Goal: Navigation & Orientation: Understand site structure

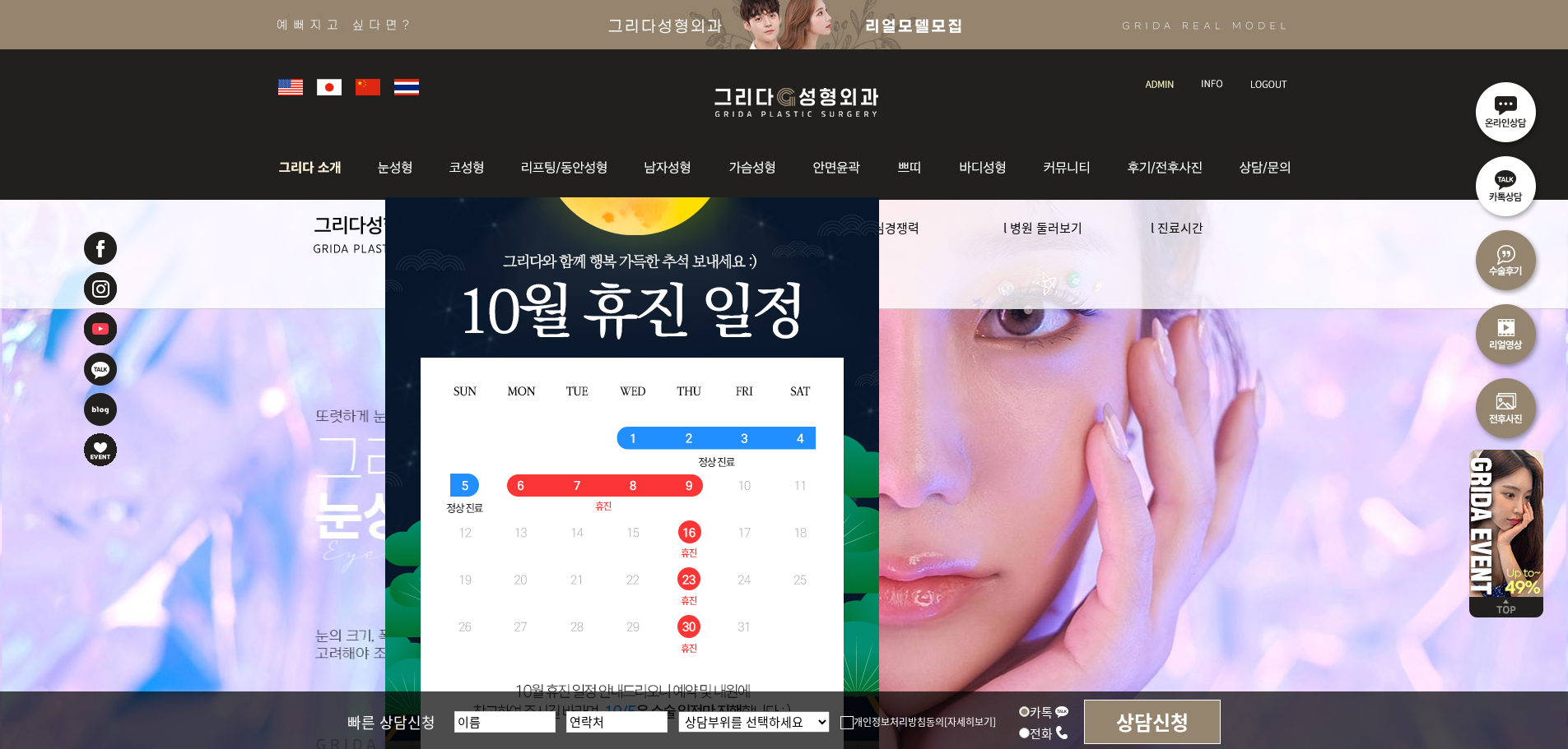
click at [319, 169] on img at bounding box center [314, 168] width 89 height 64
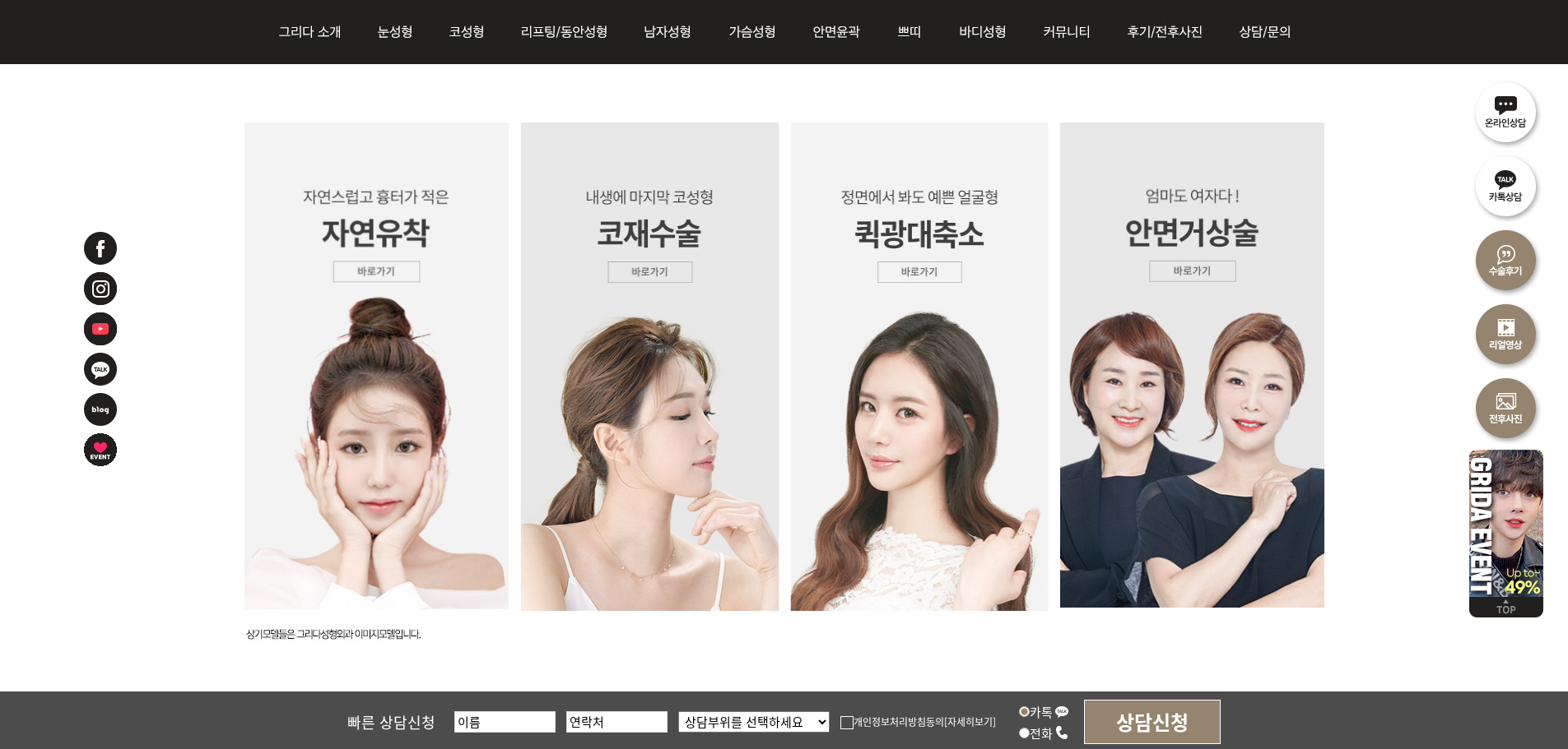
scroll to position [4490, 0]
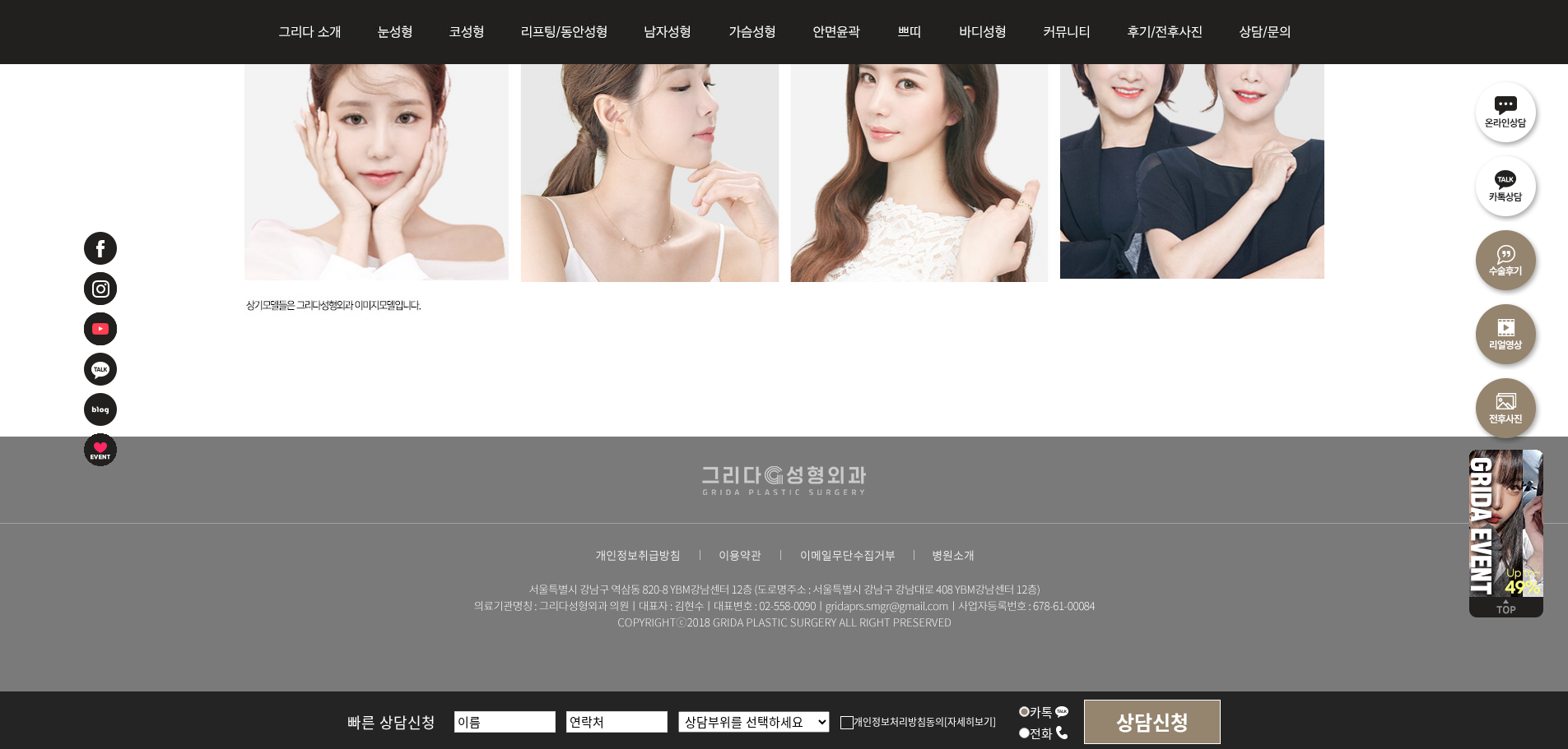
click at [1404, 489] on div at bounding box center [784, 480] width 1568 height 87
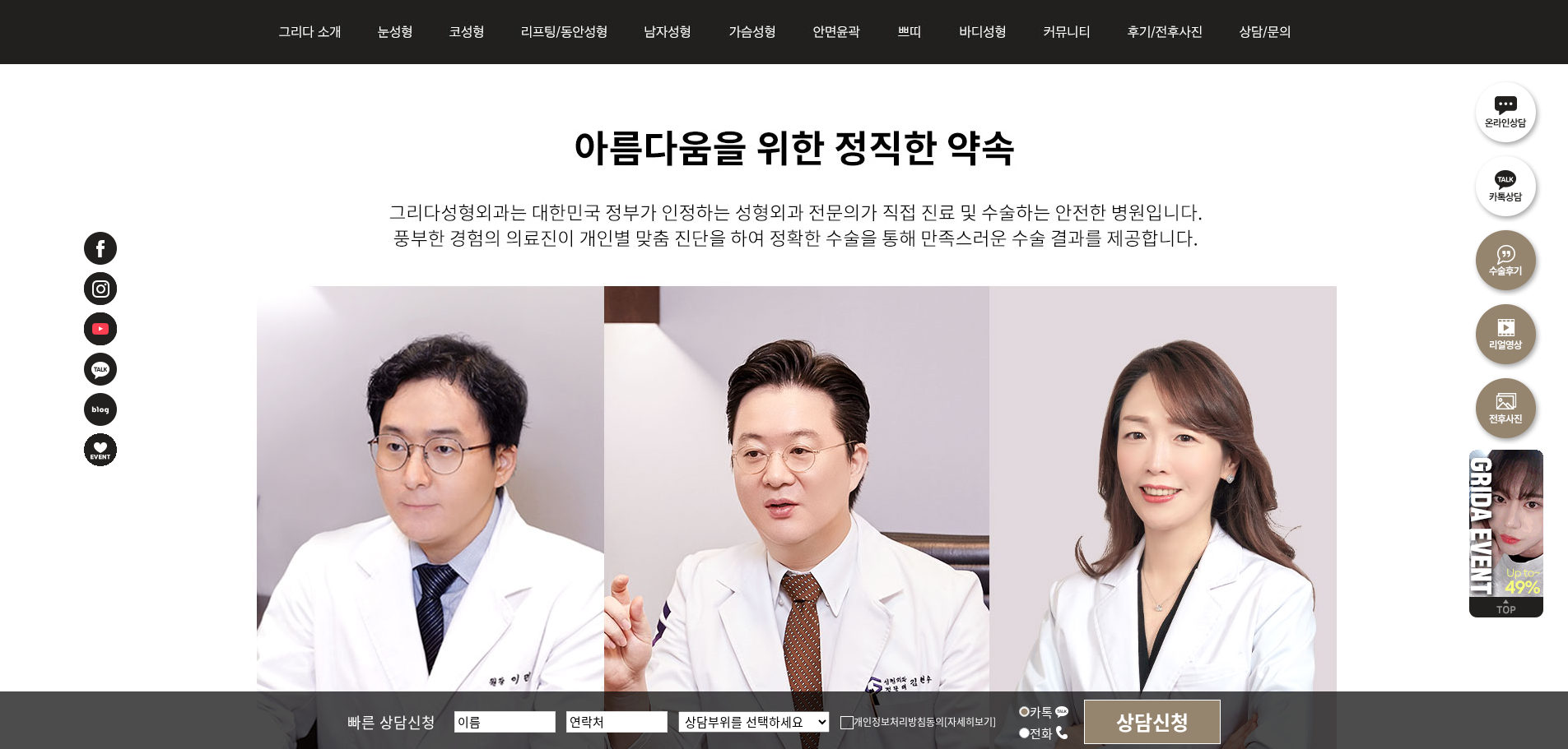
scroll to position [0, 0]
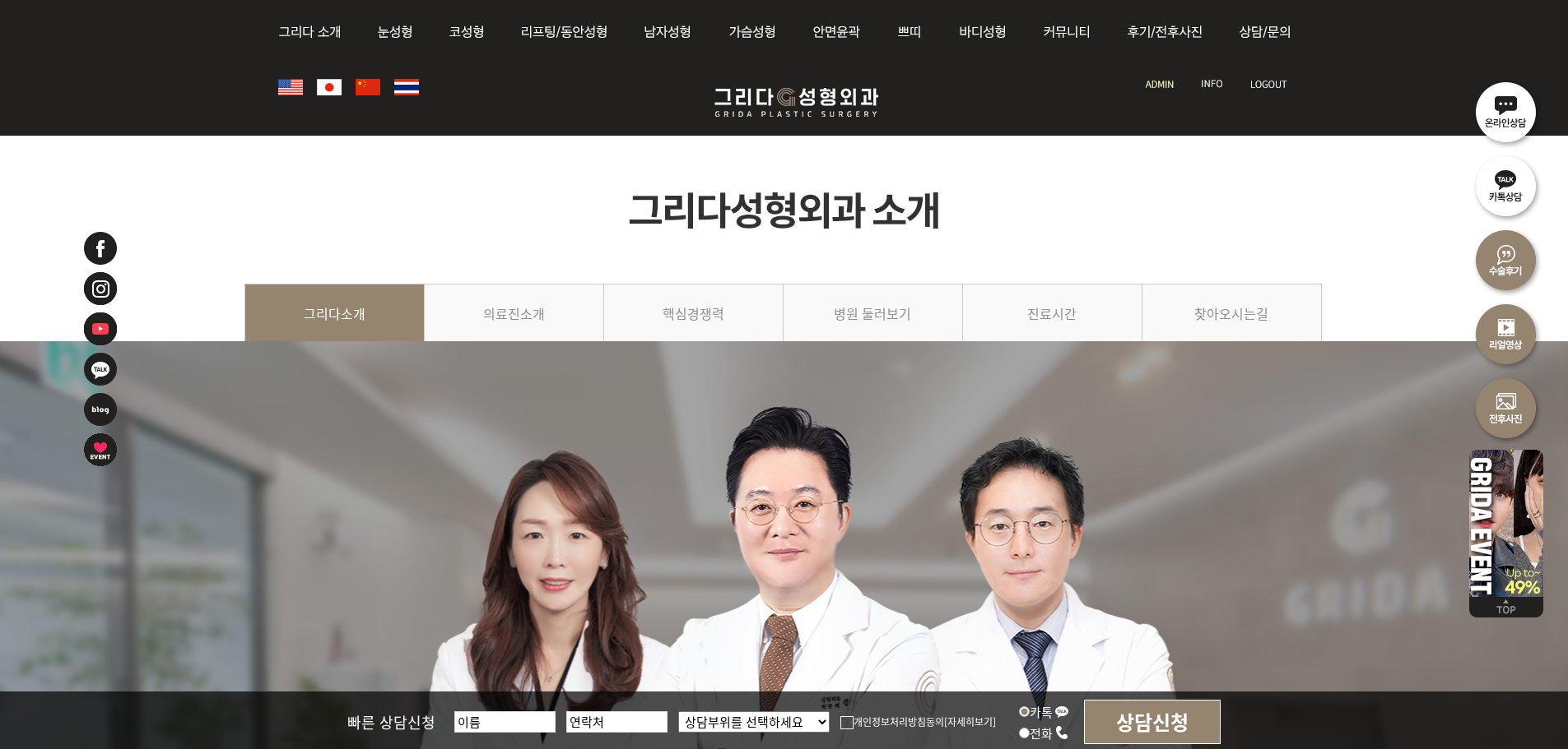
drag, startPoint x: 1313, startPoint y: 303, endPoint x: 1343, endPoint y: 73, distance: 231.9
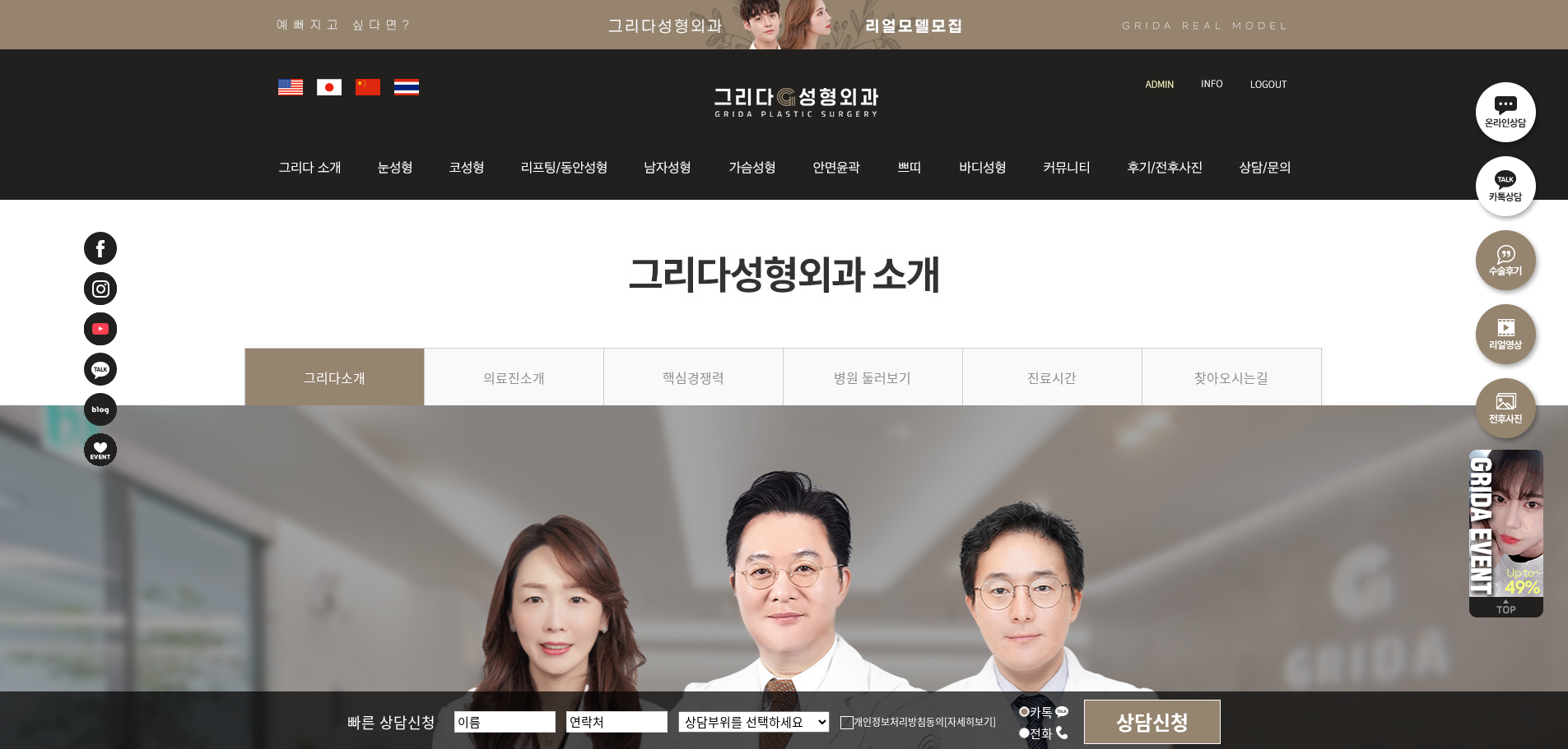
click at [1147, 80] on img at bounding box center [1159, 84] width 28 height 9
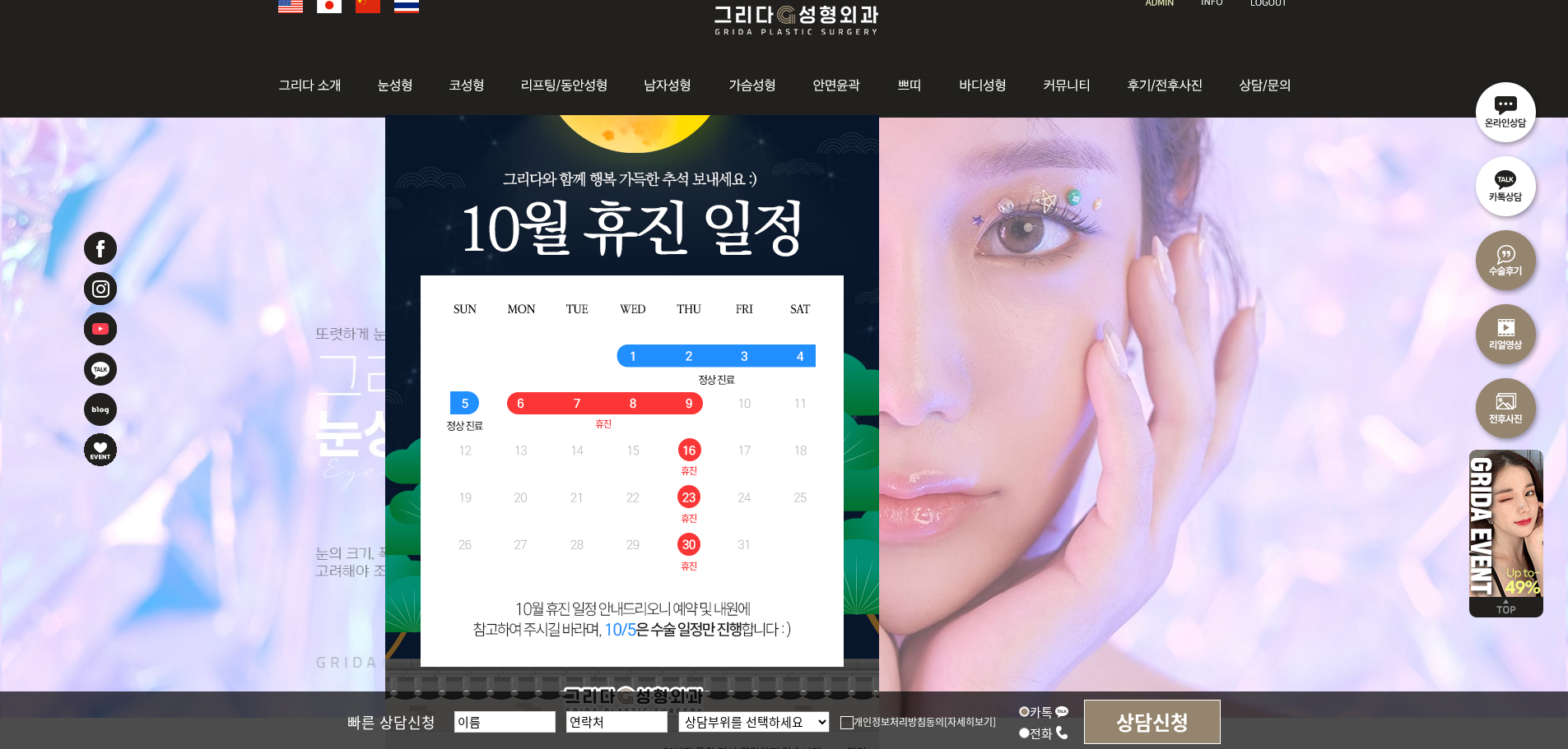
scroll to position [412, 0]
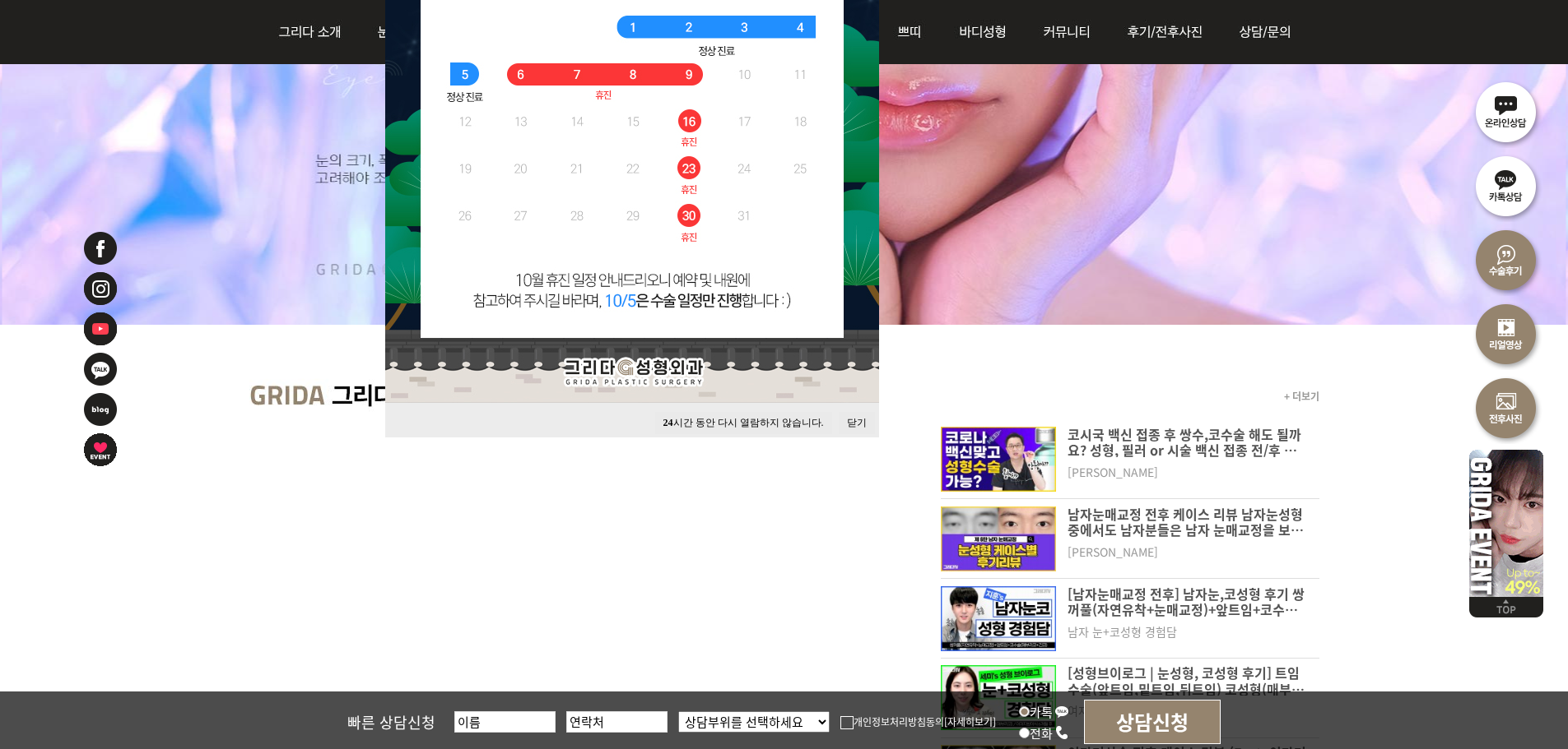
click at [847, 424] on button "닫기" at bounding box center [856, 423] width 36 height 22
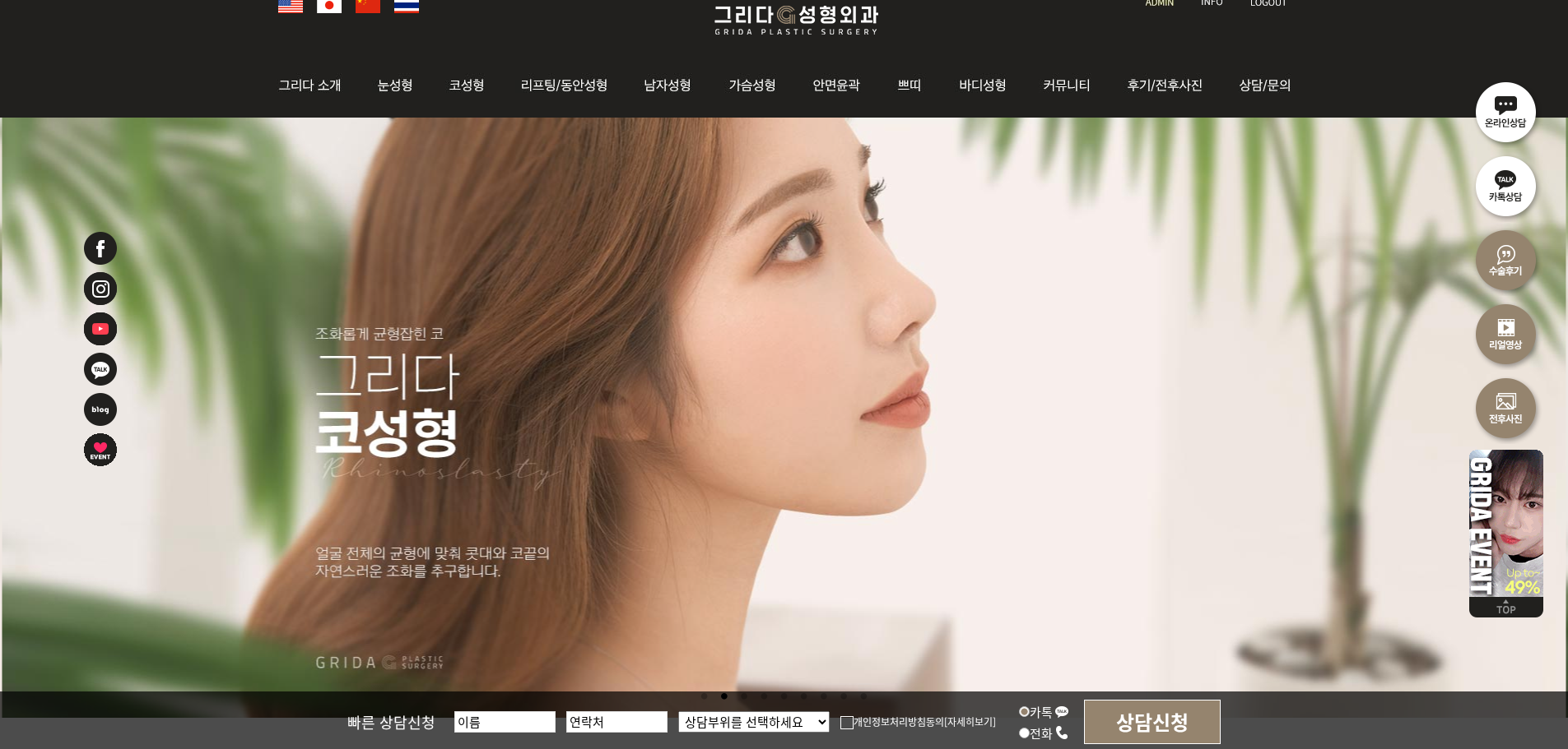
scroll to position [165, 0]
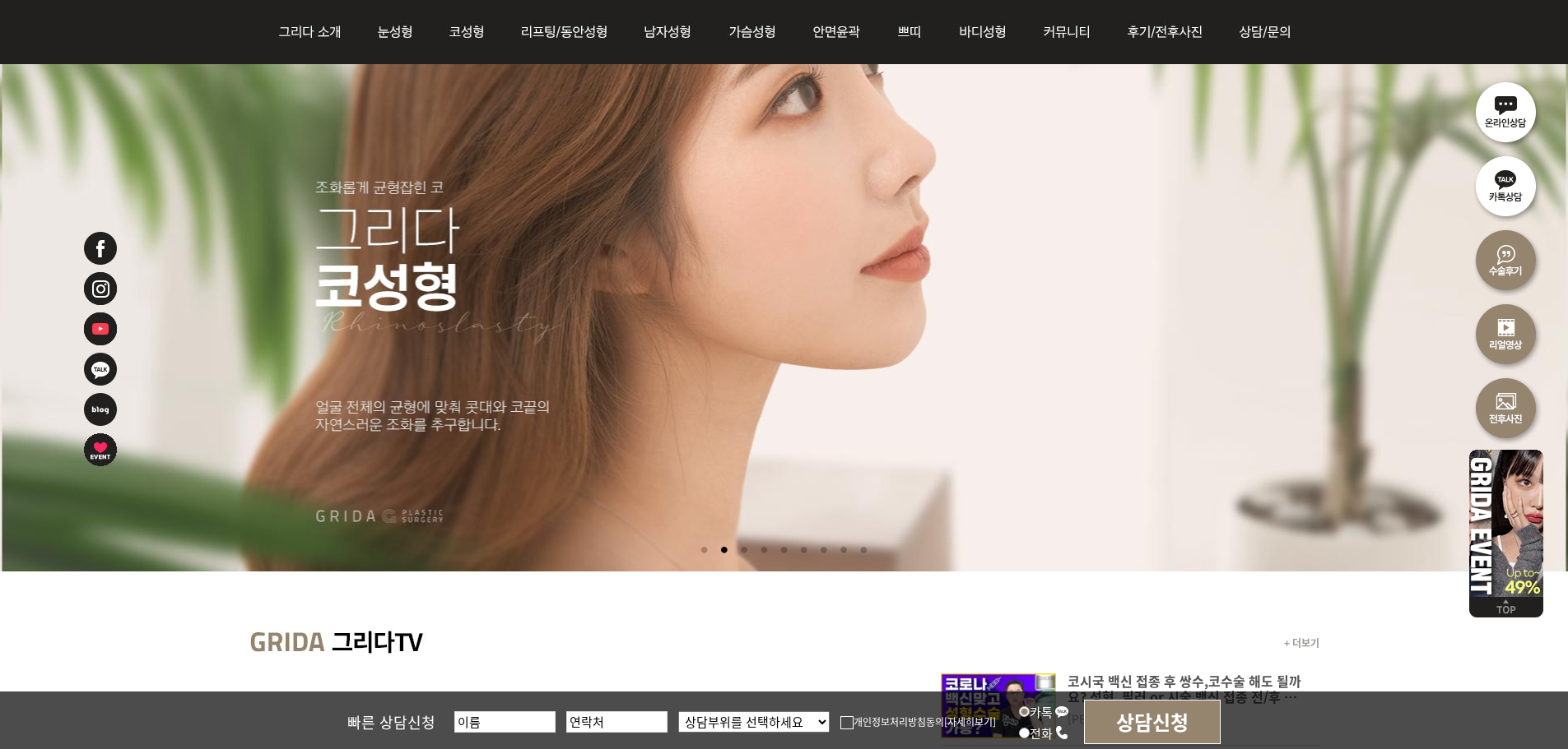
click at [741, 554] on li at bounding box center [744, 550] width 18 height 30
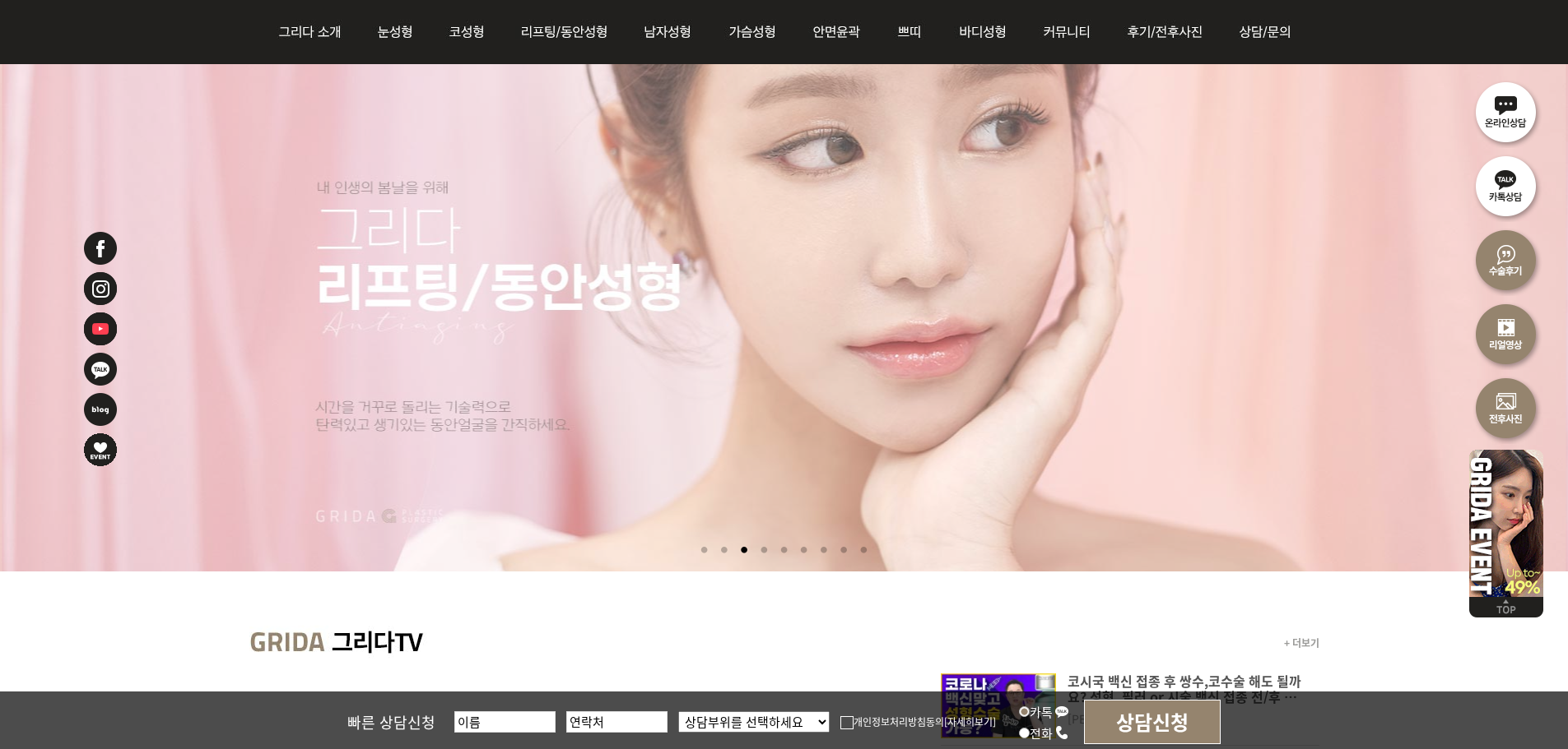
click at [756, 549] on li at bounding box center [764, 550] width 18 height 30
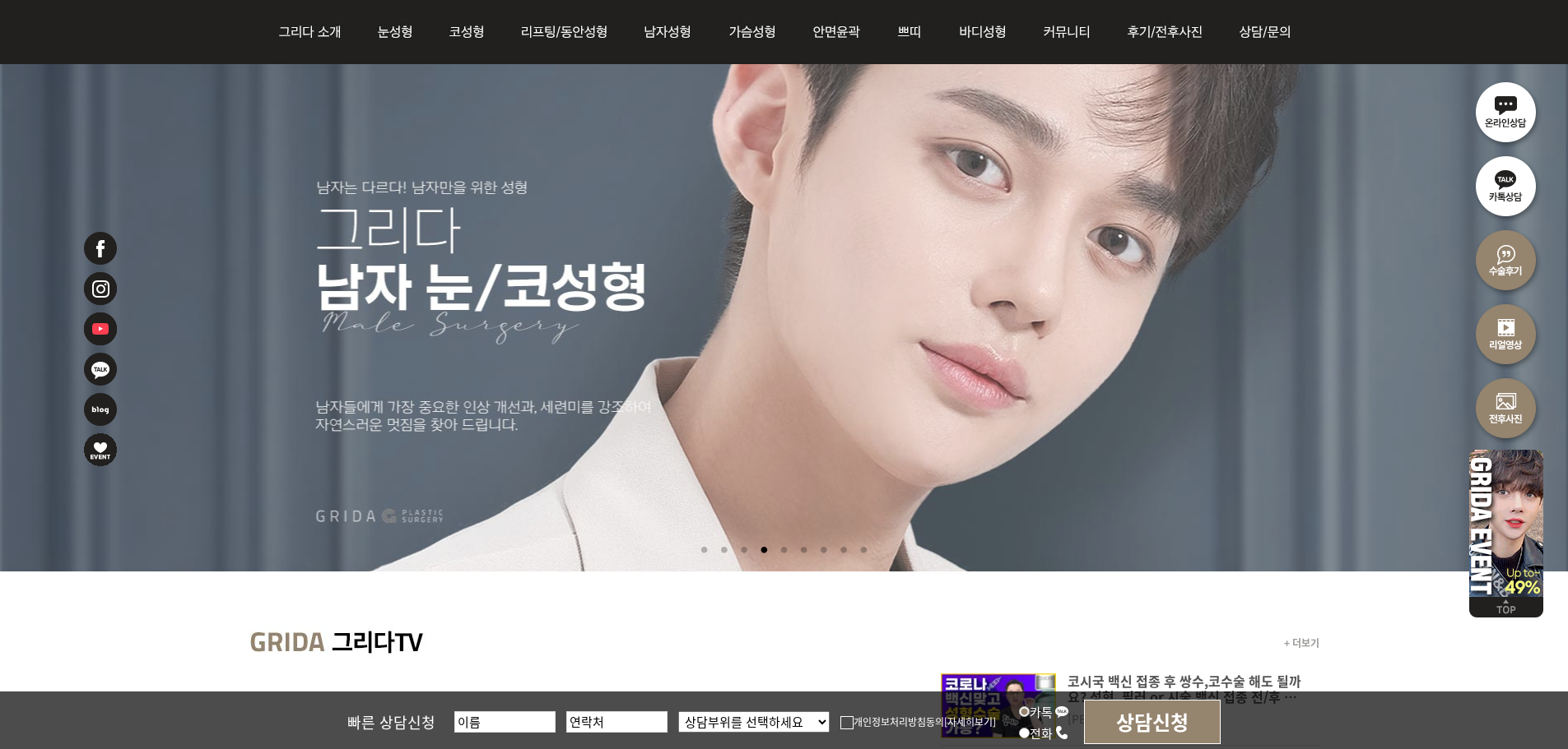
click at [784, 551] on li at bounding box center [784, 550] width 18 height 30
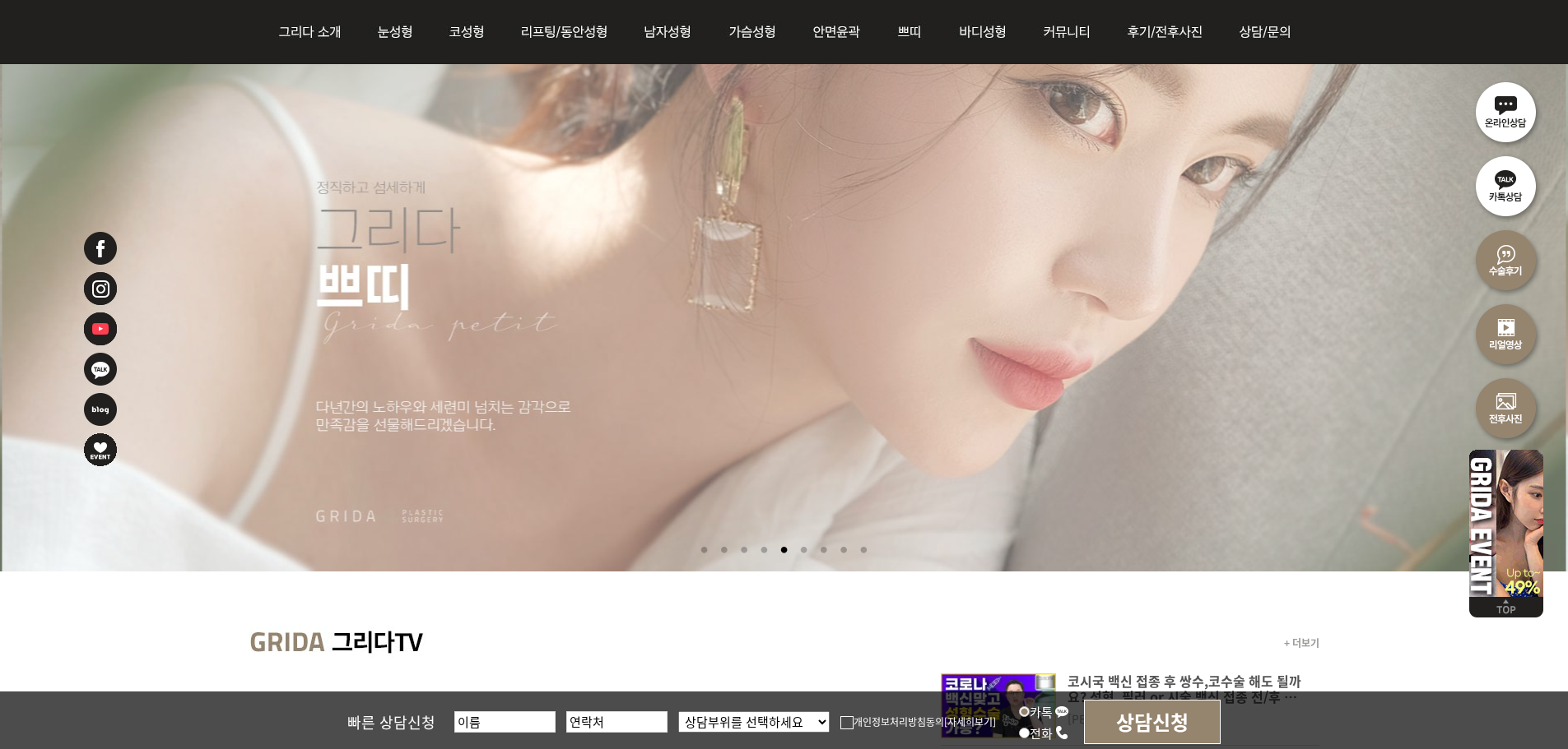
click at [798, 555] on li at bounding box center [804, 550] width 18 height 30
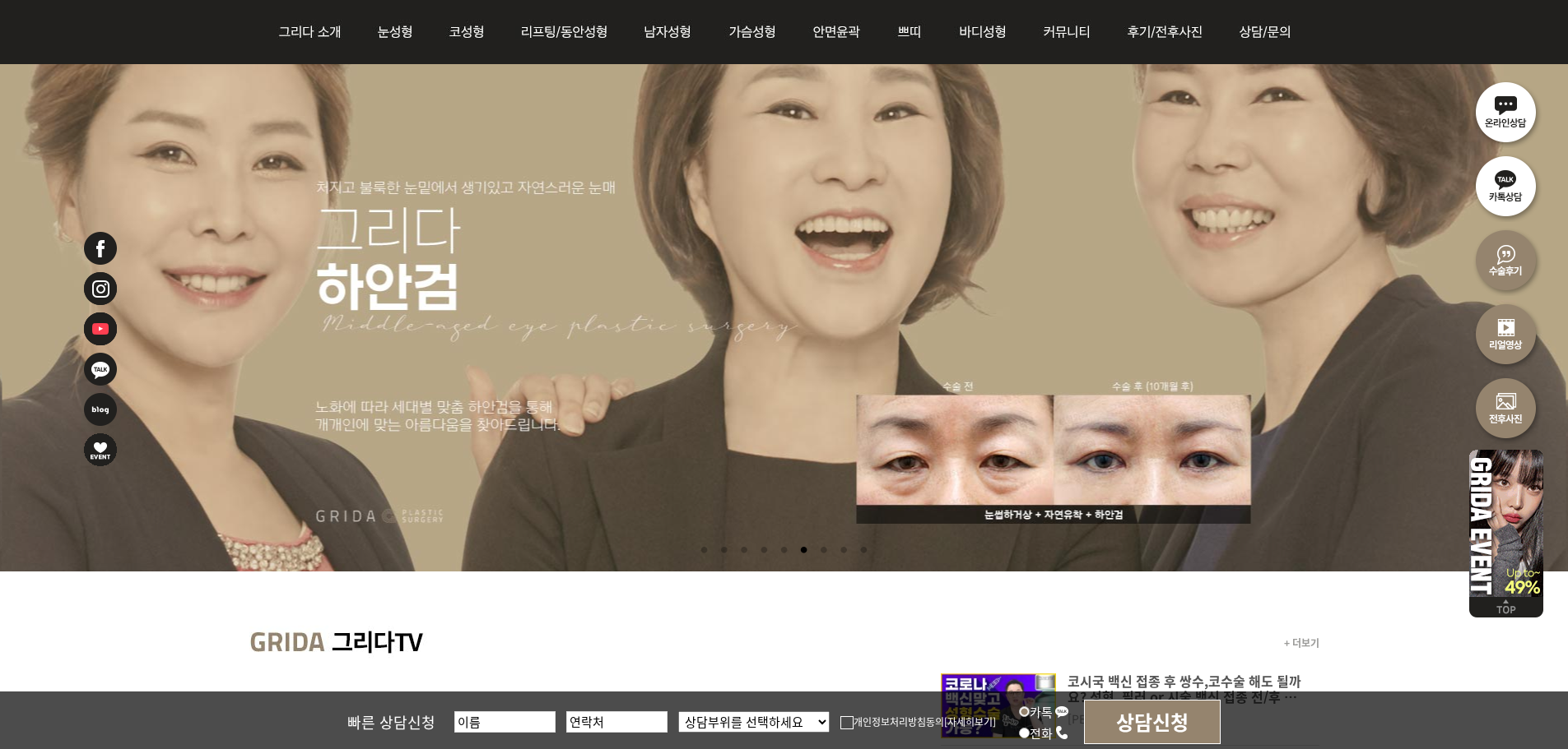
click at [819, 551] on li at bounding box center [824, 550] width 18 height 30
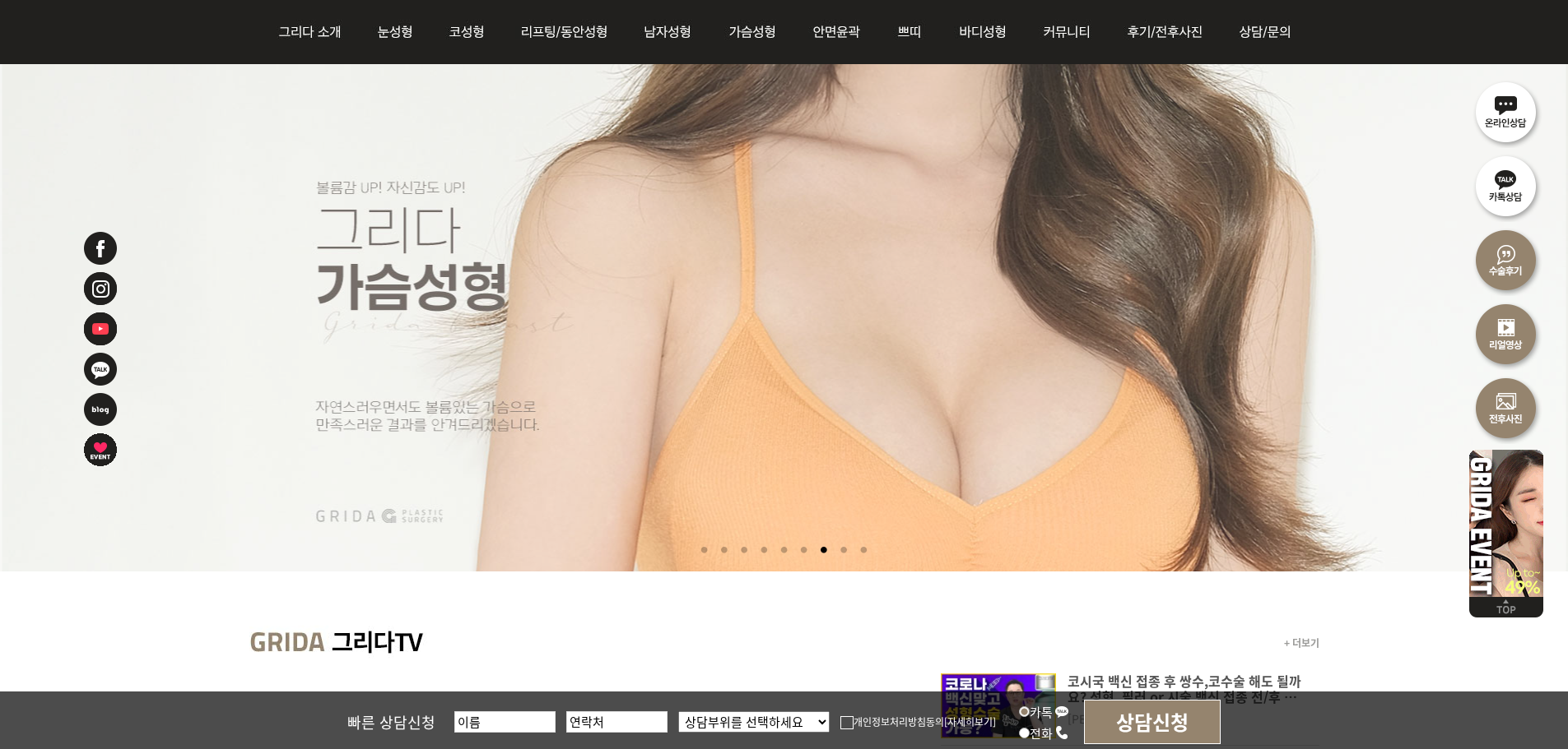
click at [848, 550] on li at bounding box center [844, 550] width 18 height 30
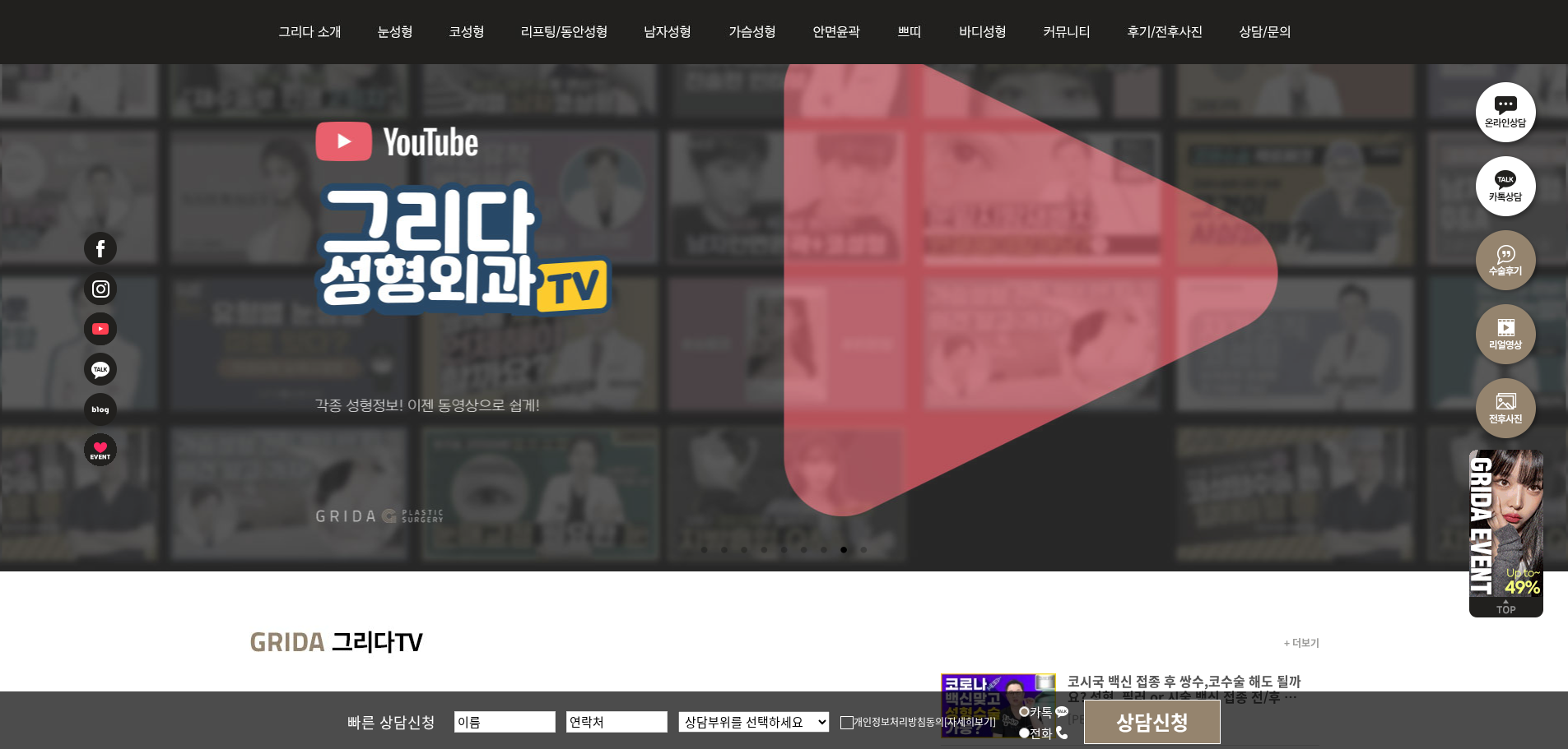
click at [866, 550] on li at bounding box center [864, 550] width 18 height 30
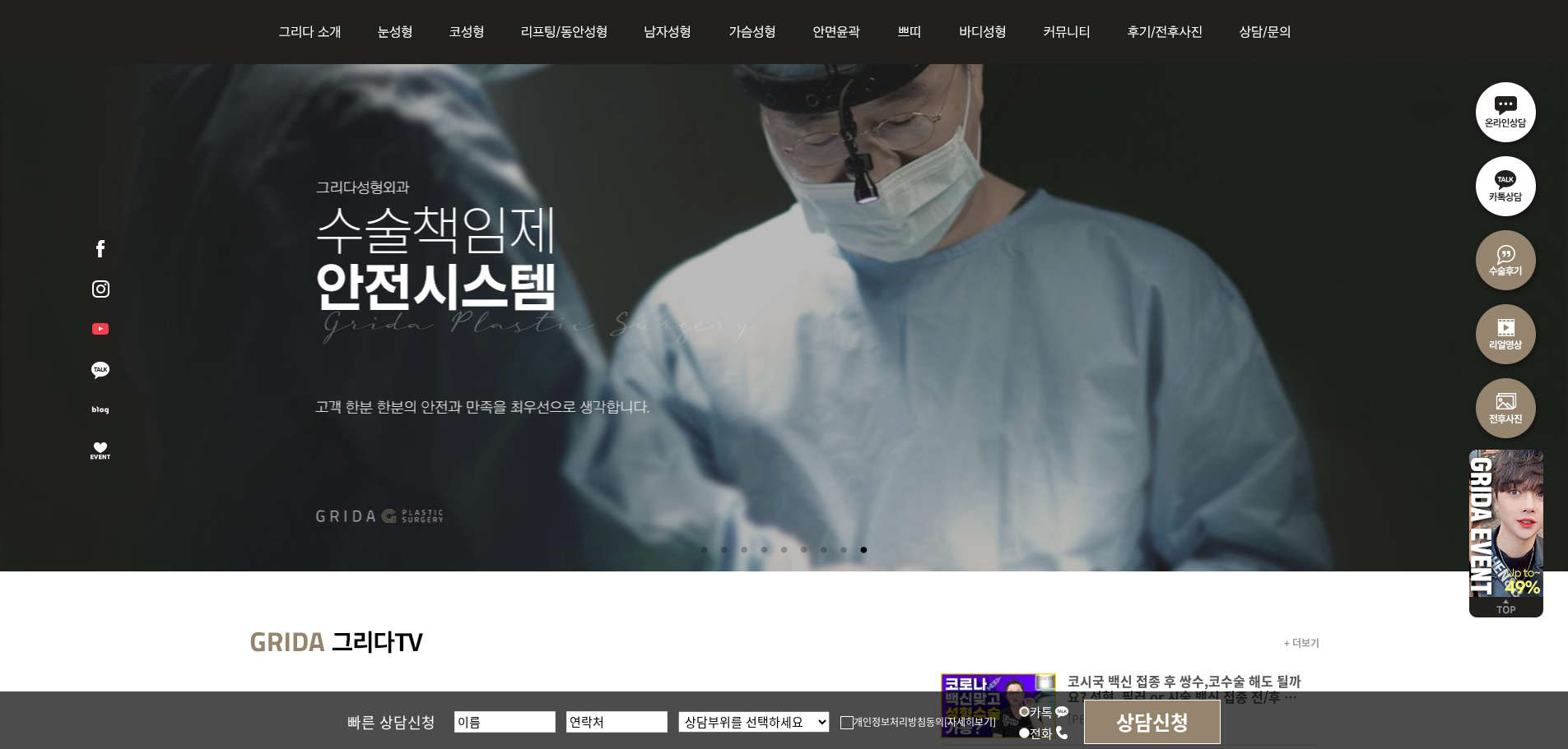
click at [701, 554] on li at bounding box center [704, 550] width 18 height 30
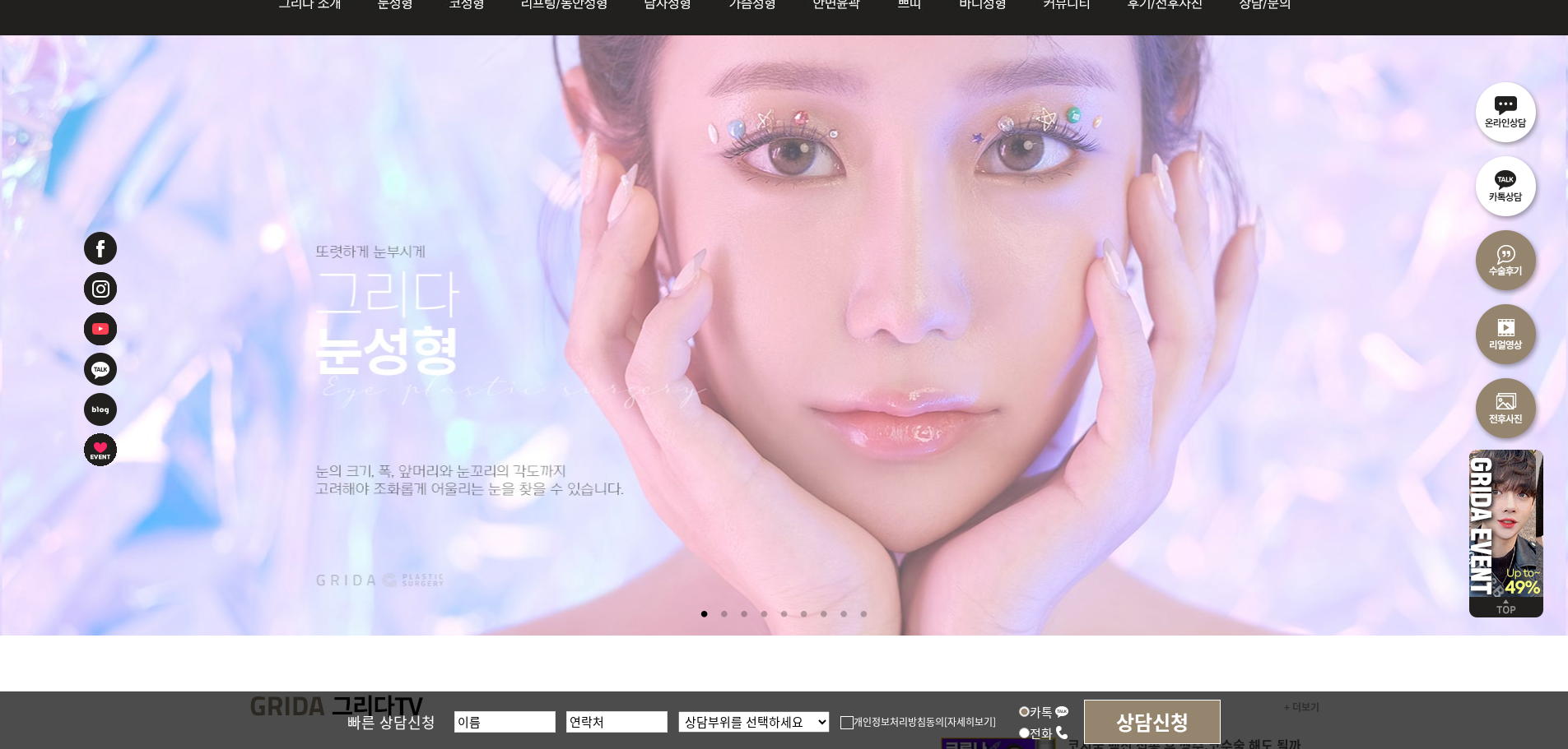
scroll to position [0, 0]
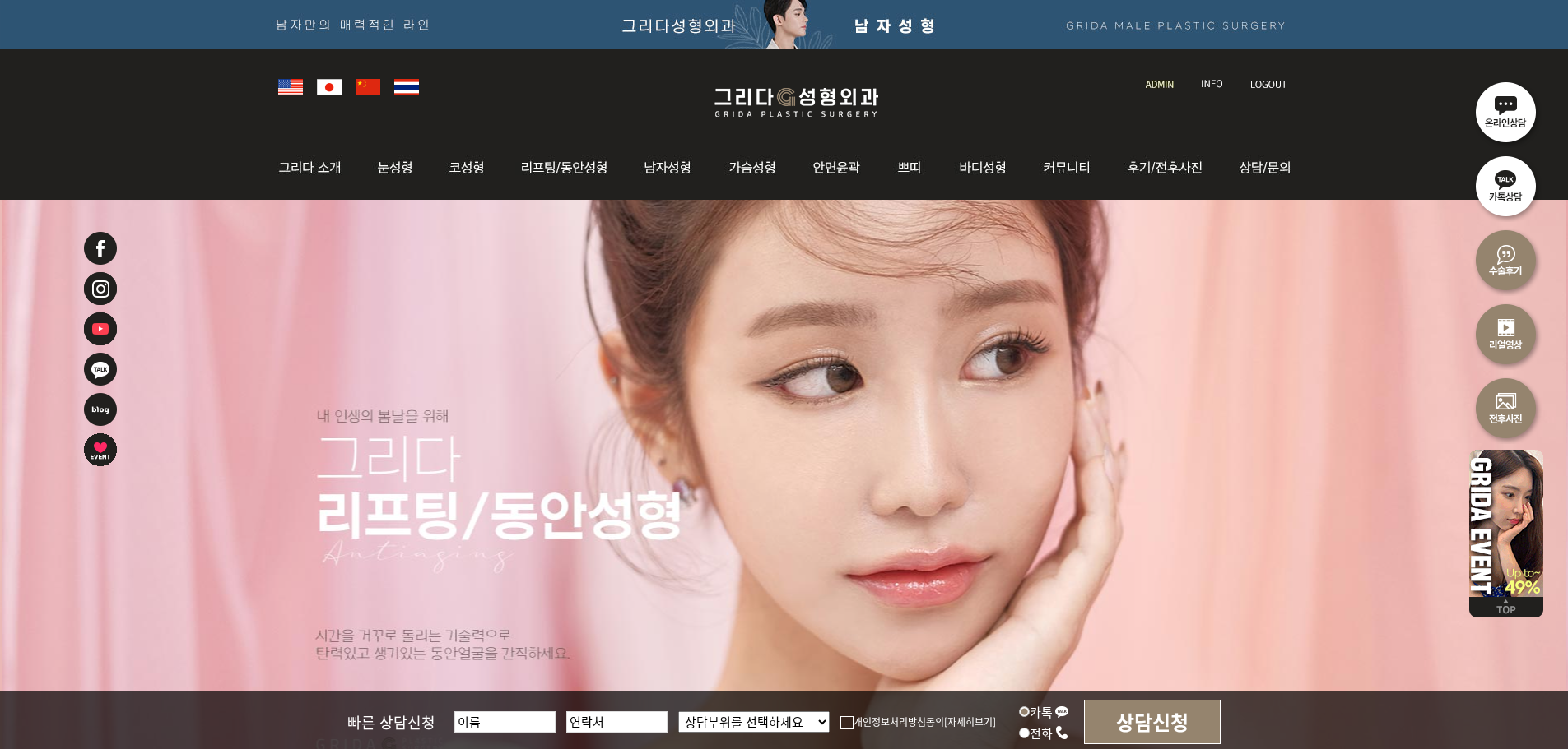
click at [771, 116] on img at bounding box center [796, 102] width 197 height 39
